Goal: Transaction & Acquisition: Register for event/course

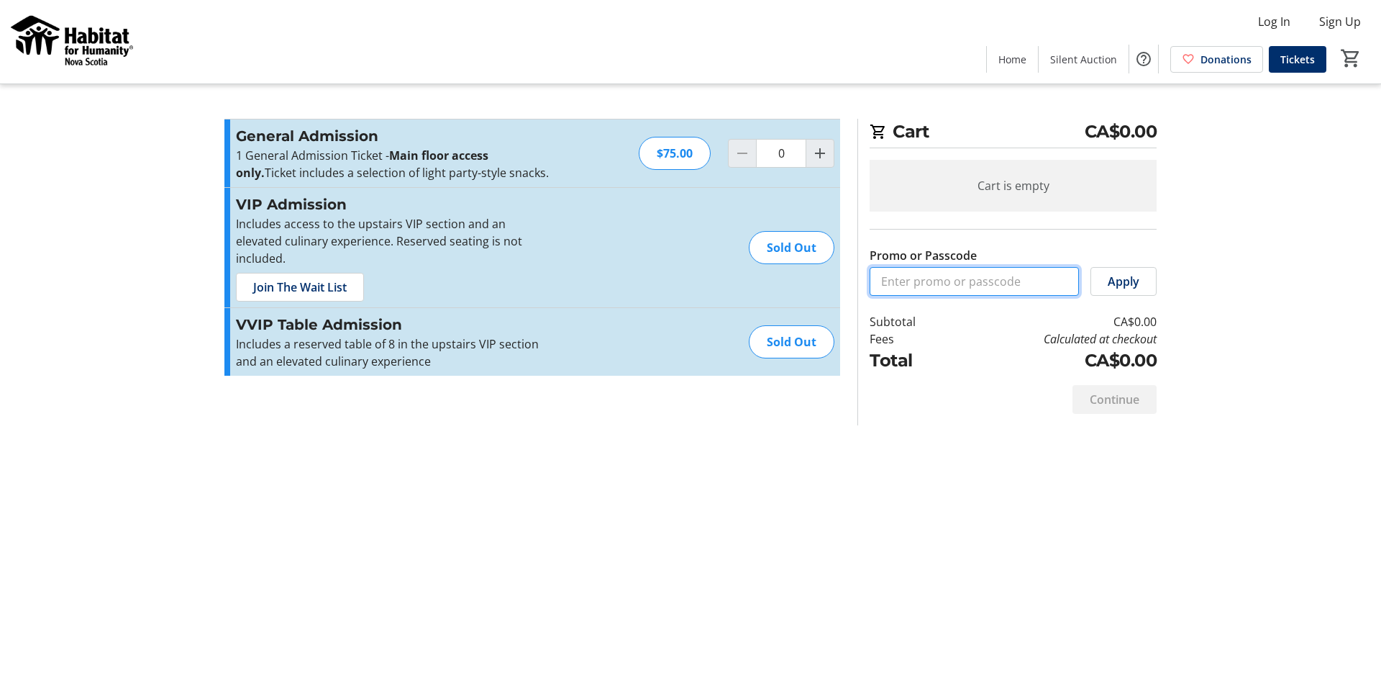
click at [937, 271] on input "Promo or Passcode" at bounding box center [974, 281] width 209 height 29
click at [1071, 284] on input "Promo or Passcode" at bounding box center [974, 281] width 209 height 29
paste input "Q104-dG349w"
click at [1132, 288] on span "Apply" at bounding box center [1124, 281] width 32 height 17
click at [1014, 288] on input "Q104-dG349w" at bounding box center [974, 281] width 209 height 29
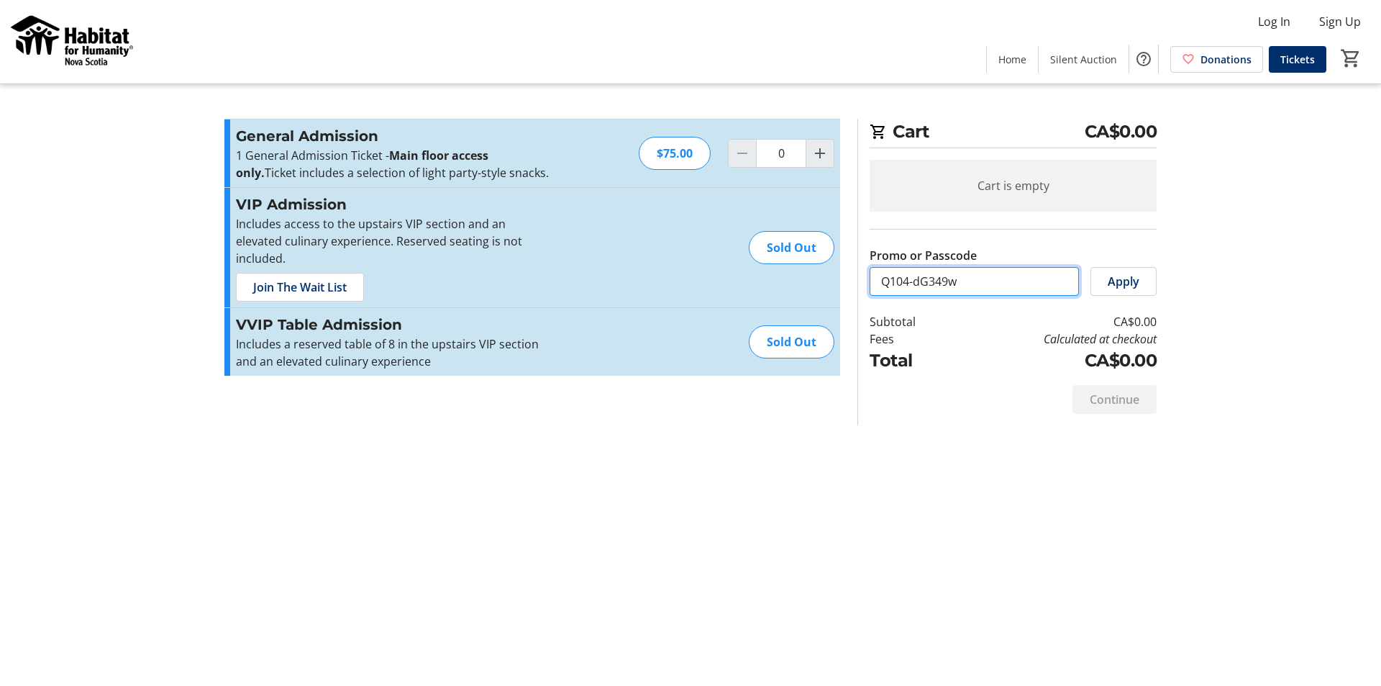
click at [1014, 288] on input "Q104-dG349w" at bounding box center [974, 281] width 209 height 29
type input "Q"
click at [1276, 285] on tr-checkout-feature-upsell-ui "Cart CA$0.00 Cart is empty Promo or Passcode Apply Subtotal CA$0.00 Fees Calcul…" at bounding box center [690, 343] width 1381 height 686
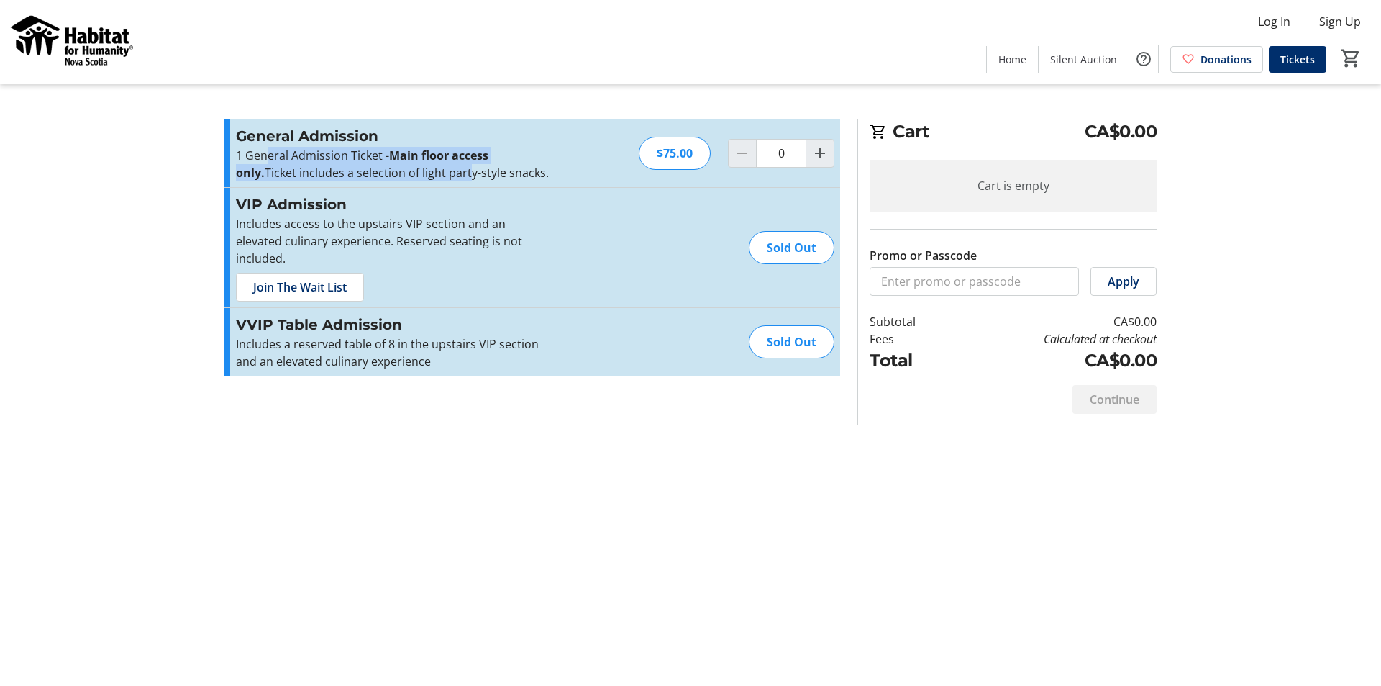
drag, startPoint x: 264, startPoint y: 158, endPoint x: 442, endPoint y: 173, distance: 179.1
click at [442, 173] on p "1 General Admission Ticket - Main floor access only. Ticket includes a selectio…" at bounding box center [393, 164] width 314 height 35
click at [275, 200] on h3 "VIP Admission" at bounding box center [393, 205] width 314 height 22
click at [302, 278] on span "Join The Wait List" at bounding box center [300, 286] width 94 height 17
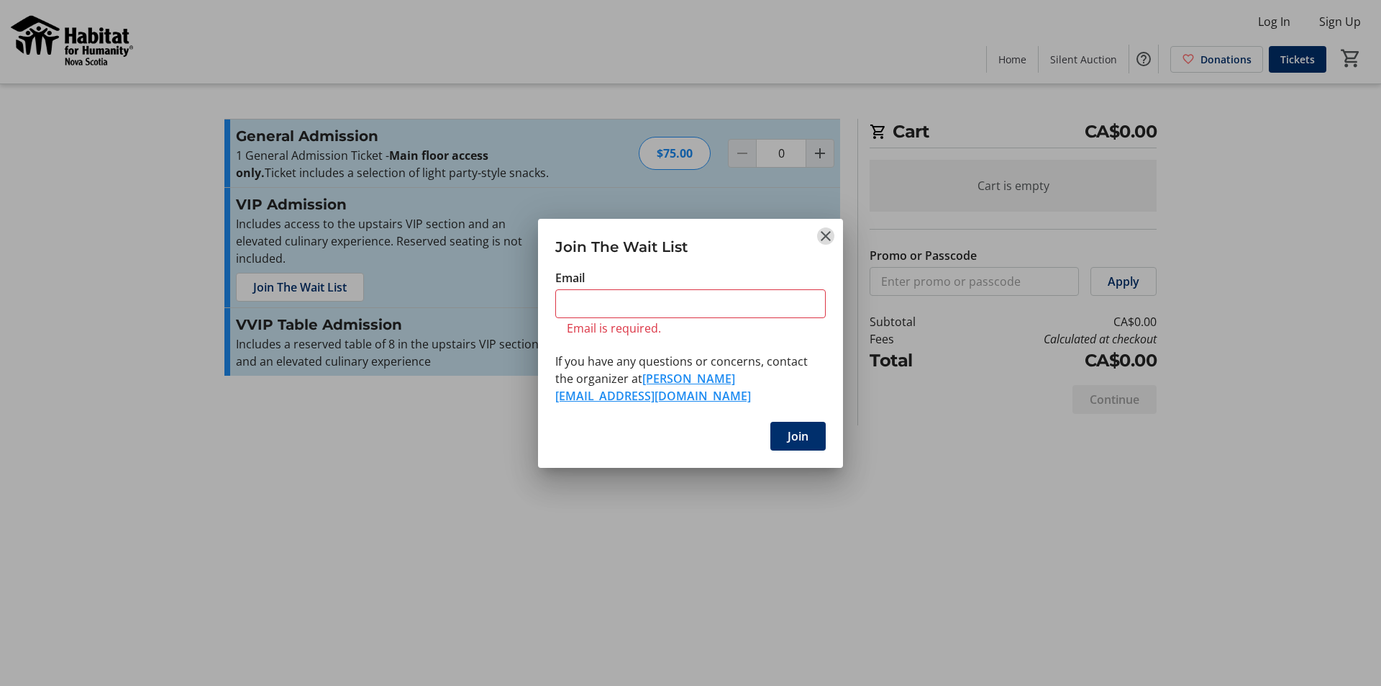
click at [830, 245] on mat-icon "Close" at bounding box center [825, 235] width 17 height 17
